Goal: Task Accomplishment & Management: Manage account settings

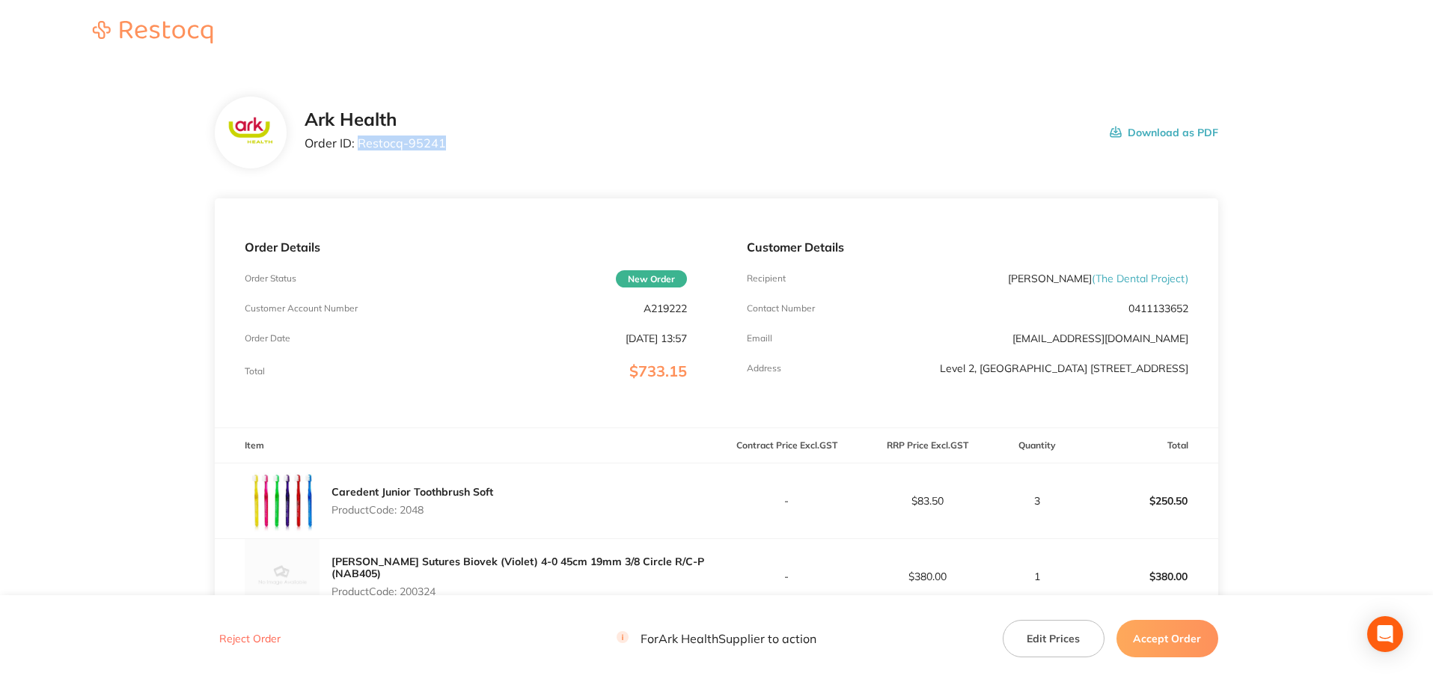
drag, startPoint x: 444, startPoint y: 142, endPoint x: 360, endPoint y: 144, distance: 83.8
click at [360, 144] on div "Ark Health Order ID: Restocq- 95241 Download as PDF" at bounding box center [762, 132] width 914 height 46
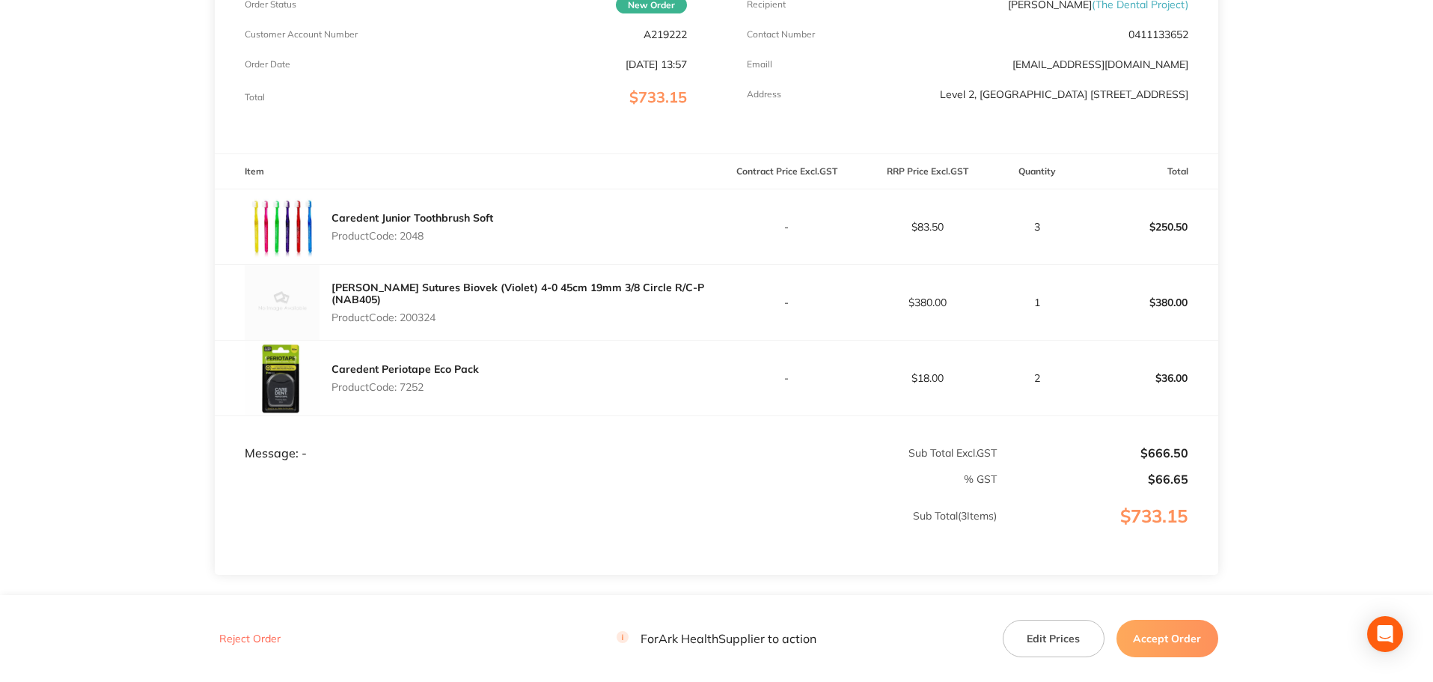
scroll to position [299, 0]
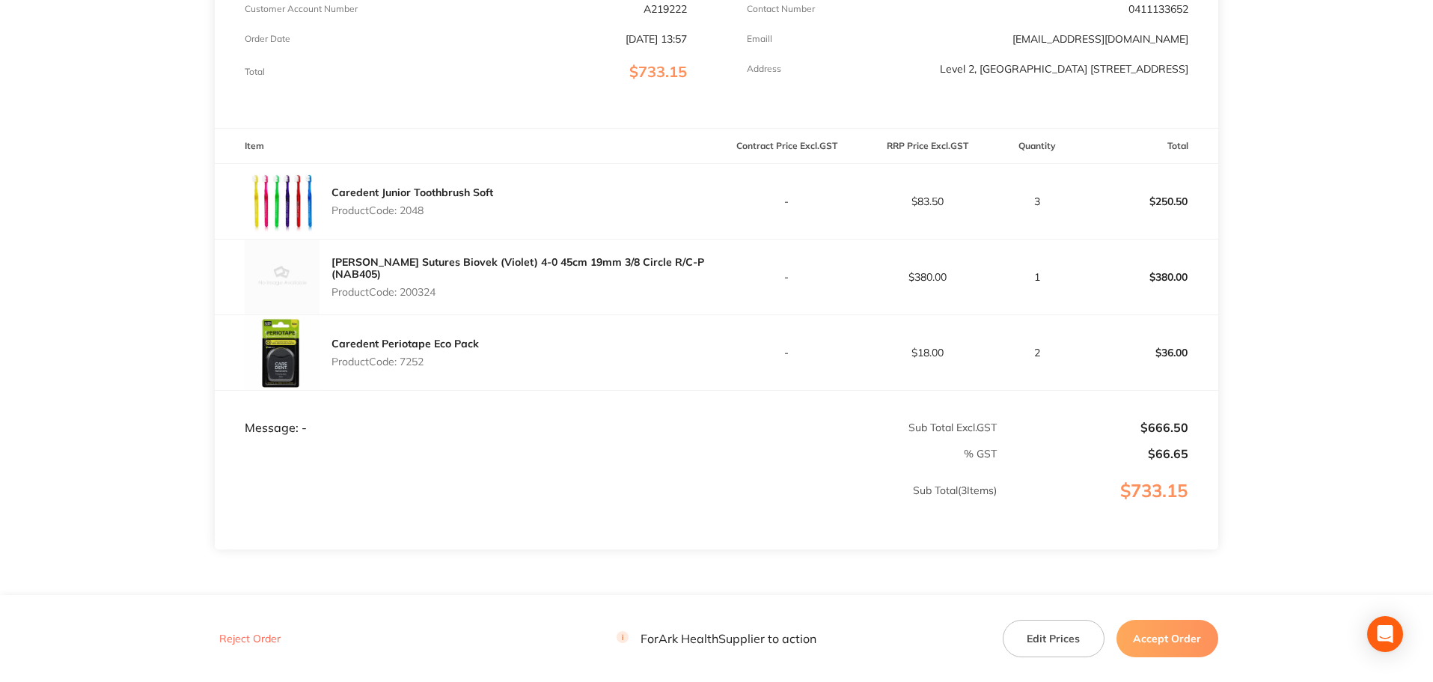
click at [1168, 638] on button "Accept Order" at bounding box center [1167, 638] width 102 height 37
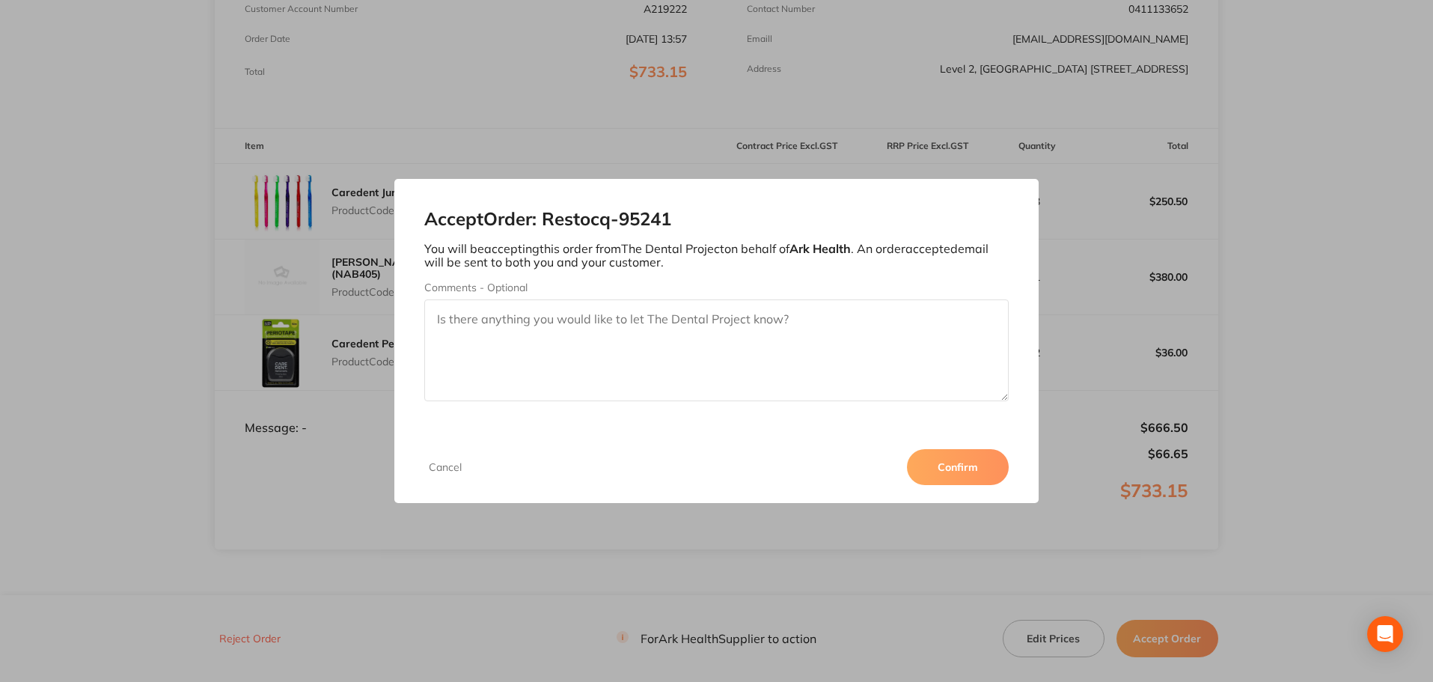
drag, startPoint x: 948, startPoint y: 468, endPoint x: 950, endPoint y: 451, distance: 16.5
click at [948, 468] on button "Confirm" at bounding box center [958, 467] width 102 height 36
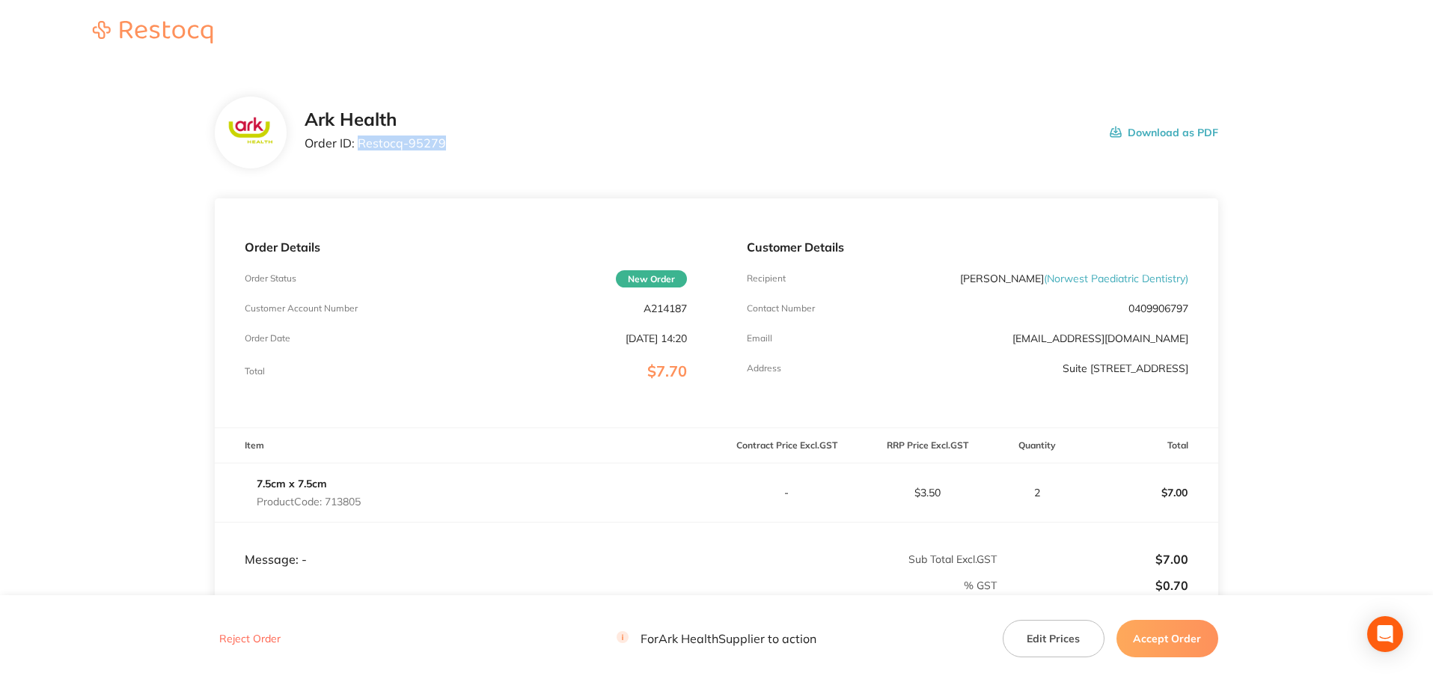
drag, startPoint x: 448, startPoint y: 146, endPoint x: 359, endPoint y: 144, distance: 89.1
click at [359, 144] on div "Ark Health Order ID: Restocq- 95279 Download as PDF" at bounding box center [762, 132] width 914 height 46
copy p "Restocq- 95279"
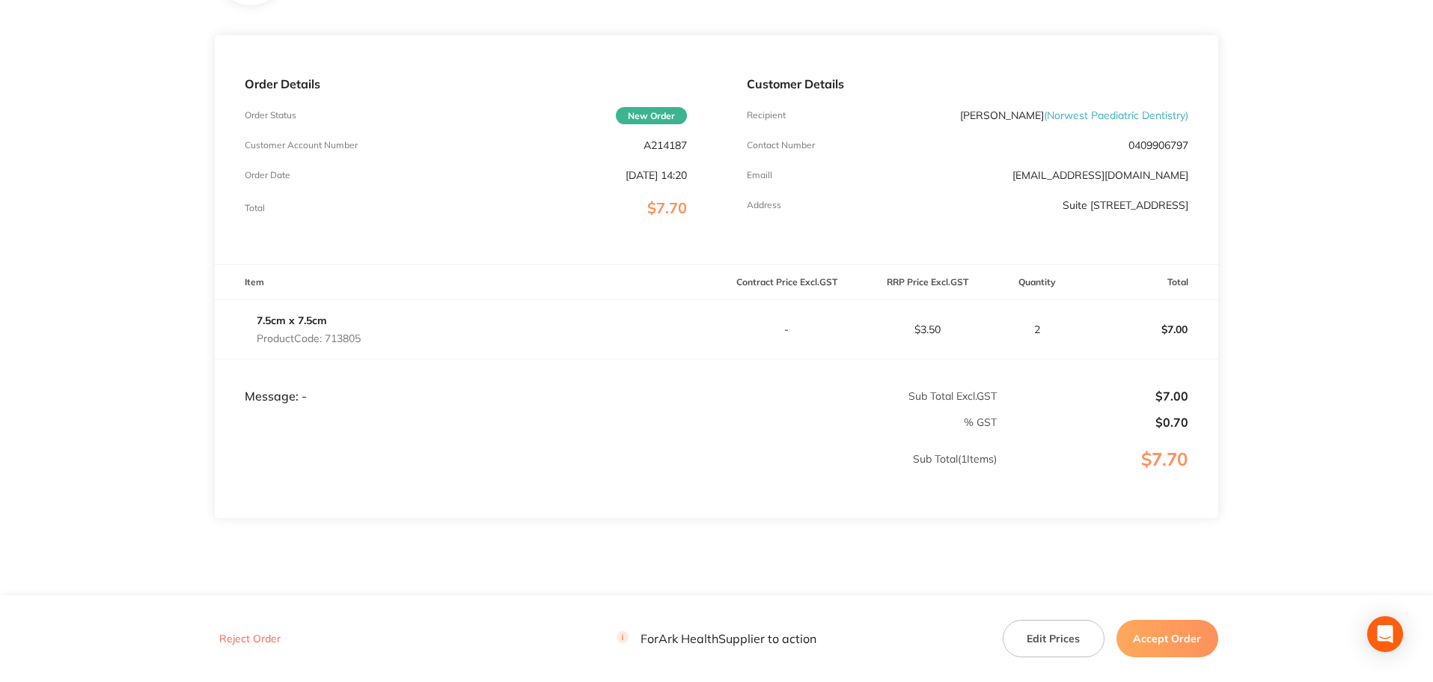
scroll to position [206, 0]
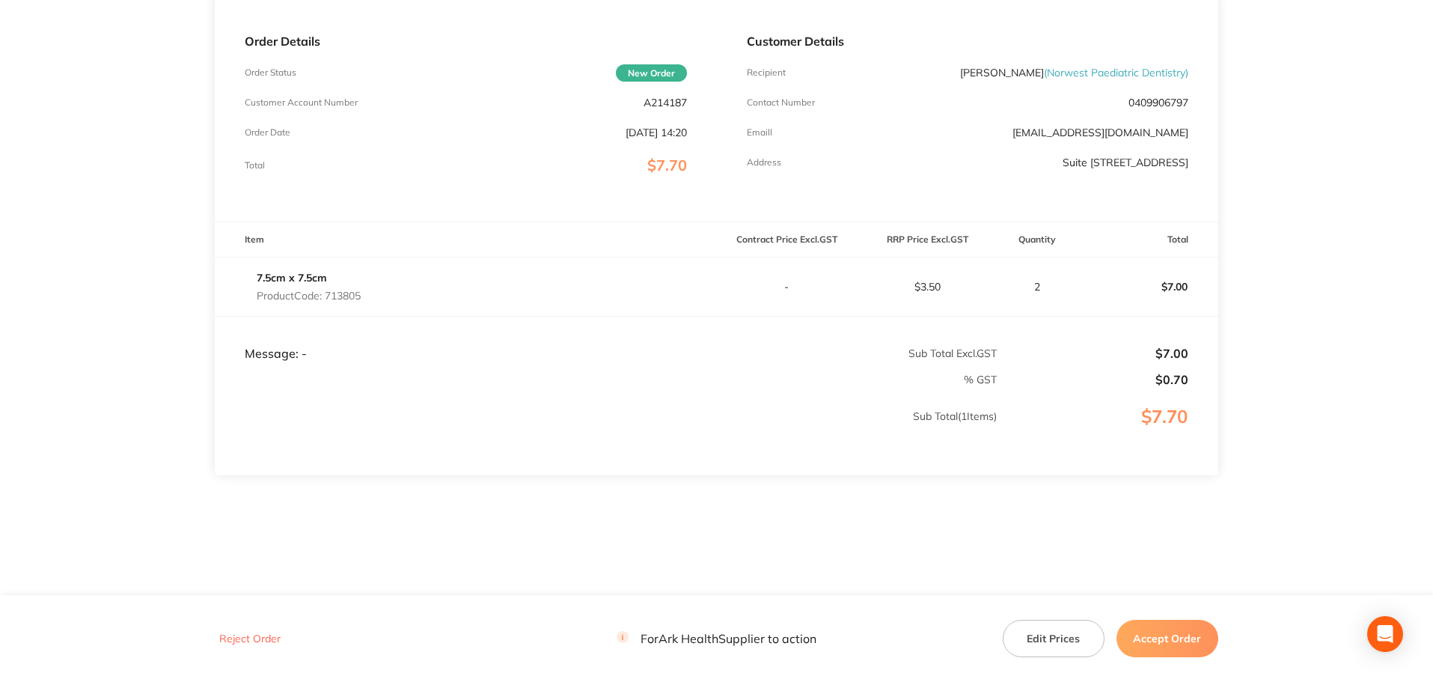
click at [1155, 635] on button "Accept Order" at bounding box center [1167, 638] width 102 height 37
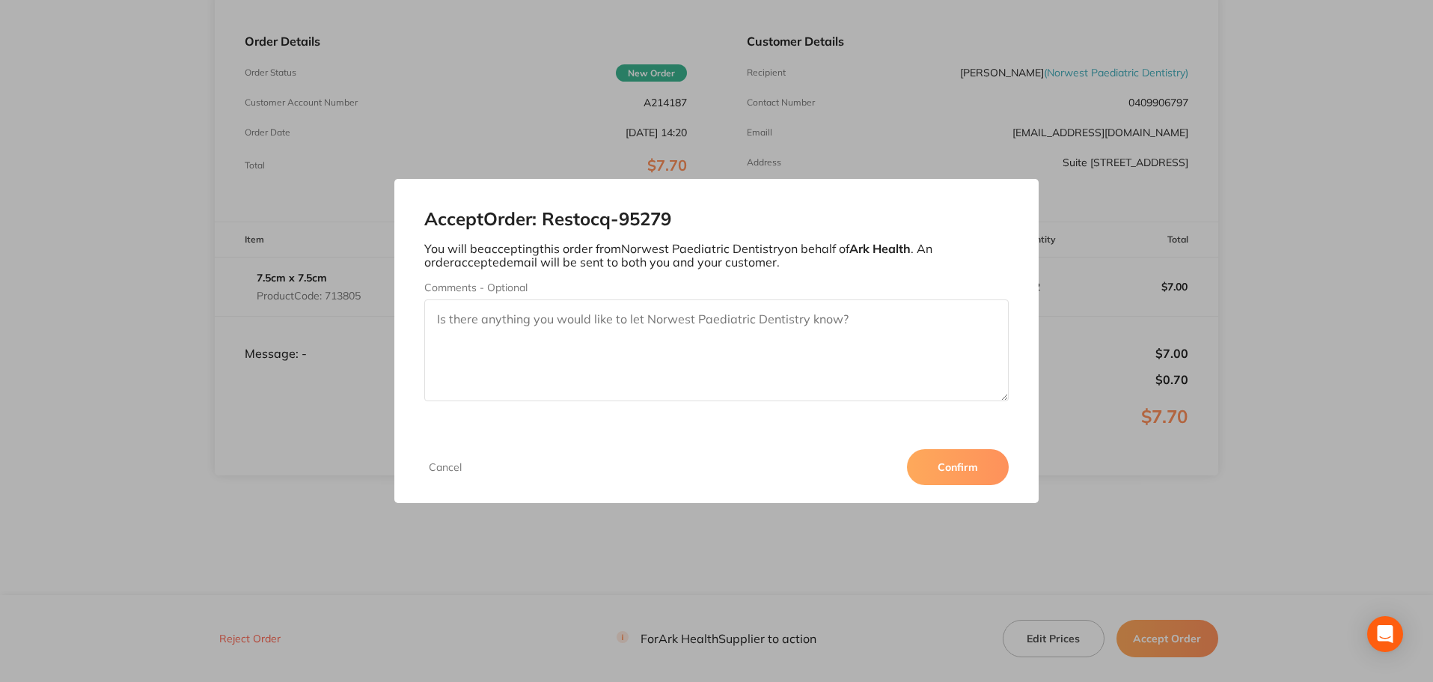
drag, startPoint x: 959, startPoint y: 462, endPoint x: 1028, endPoint y: 432, distance: 75.4
click at [960, 462] on button "Confirm" at bounding box center [958, 467] width 102 height 36
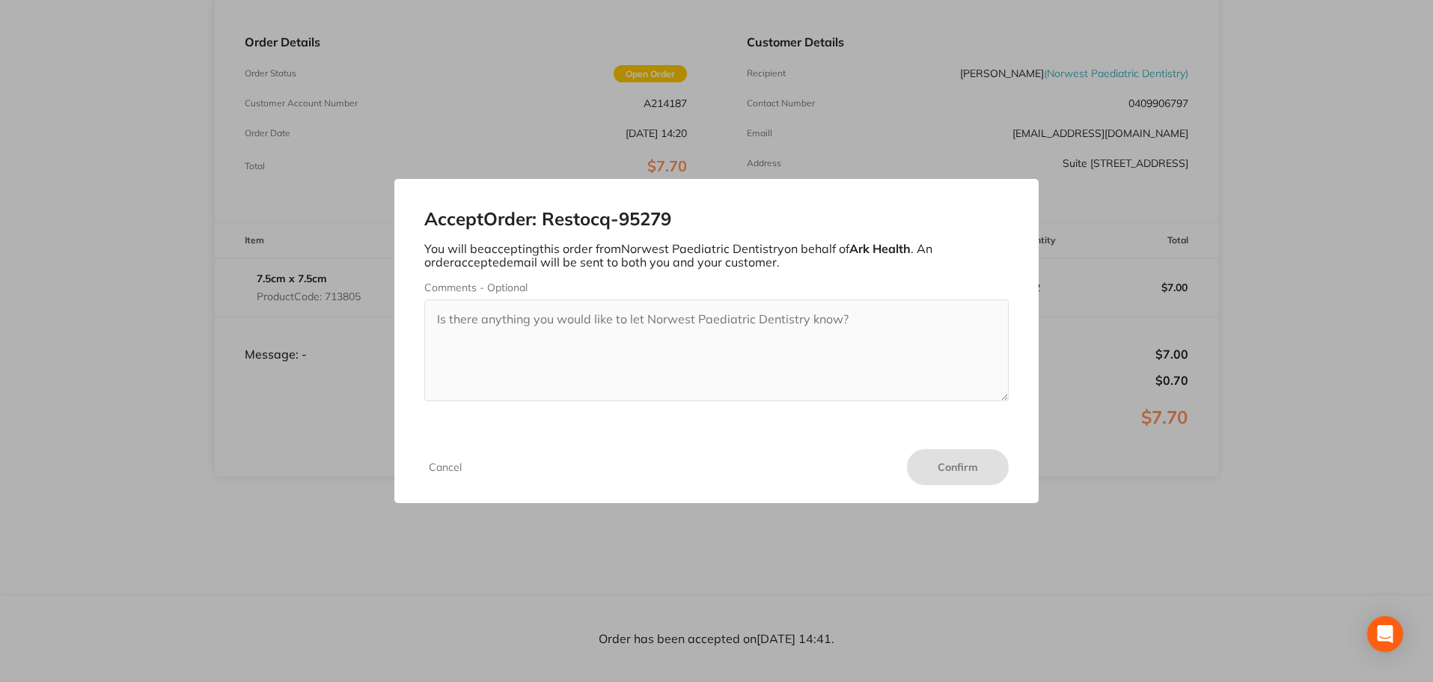
scroll to position [205, 0]
